Goal: Understand process/instructions: Learn how to perform a task or action

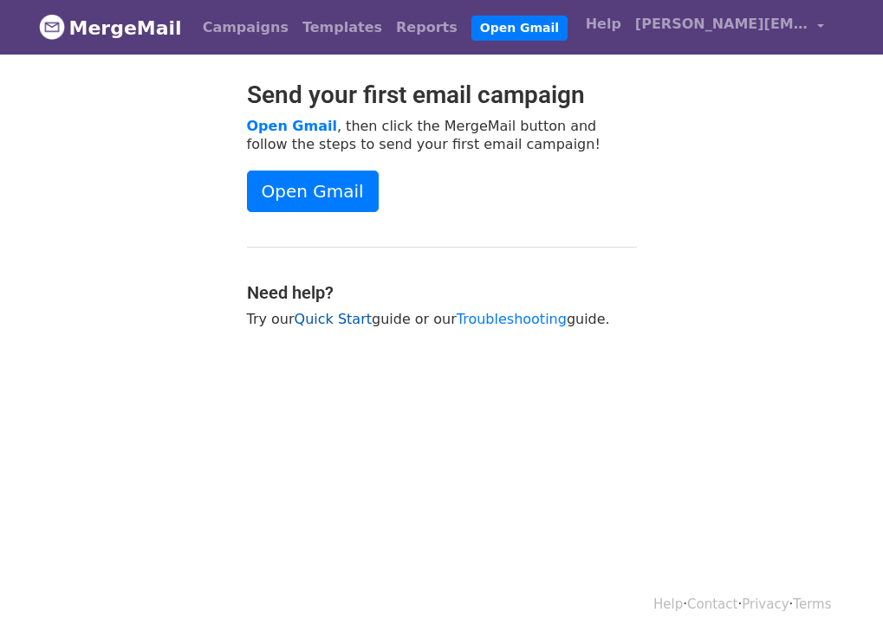
click at [323, 323] on link "Quick Start" at bounding box center [333, 319] width 77 height 16
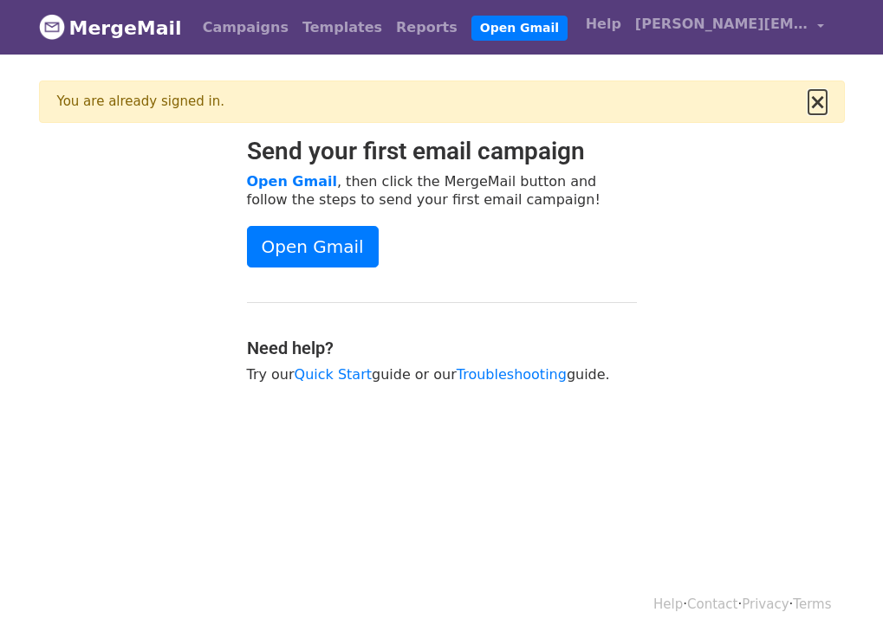
click at [821, 107] on button "×" at bounding box center [816, 102] width 17 height 21
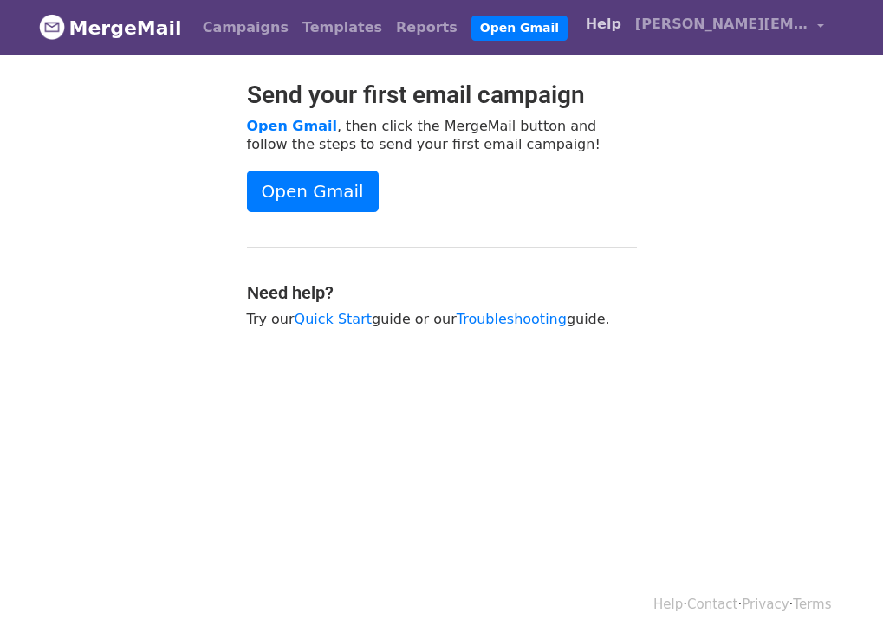
click at [612, 29] on link "Help" at bounding box center [603, 24] width 49 height 35
click at [312, 198] on link "Open Gmail" at bounding box center [313, 192] width 132 height 42
click at [54, 33] on img at bounding box center [52, 27] width 26 height 26
click at [289, 182] on link "Open Gmail" at bounding box center [313, 192] width 132 height 42
click at [337, 191] on link "Open Gmail" at bounding box center [313, 192] width 132 height 42
